Goal: Transaction & Acquisition: Download file/media

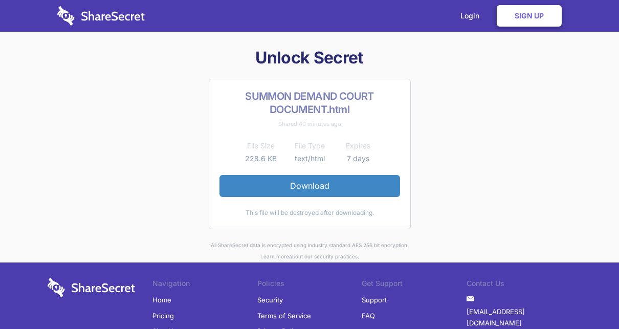
click at [338, 179] on link "Download" at bounding box center [309, 185] width 180 height 21
click at [348, 181] on link "Download" at bounding box center [309, 185] width 180 height 21
